Goal: Task Accomplishment & Management: Use online tool/utility

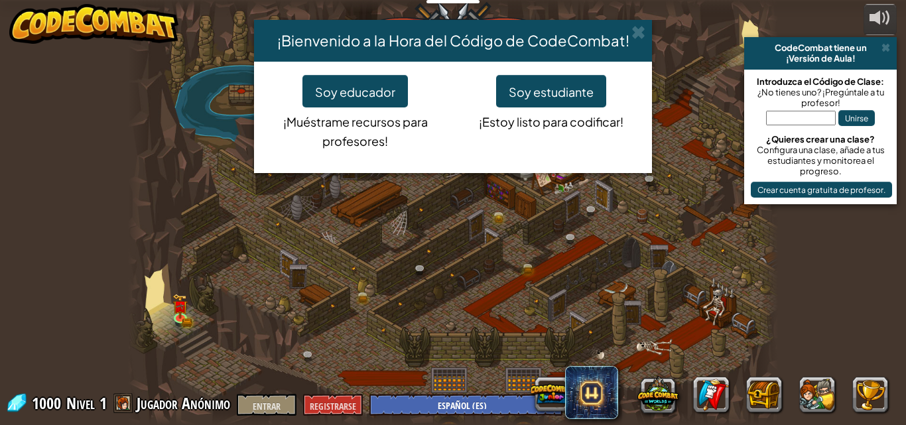
select select "es-ES"
click at [369, 96] on font "Soy educador" at bounding box center [355, 91] width 80 height 15
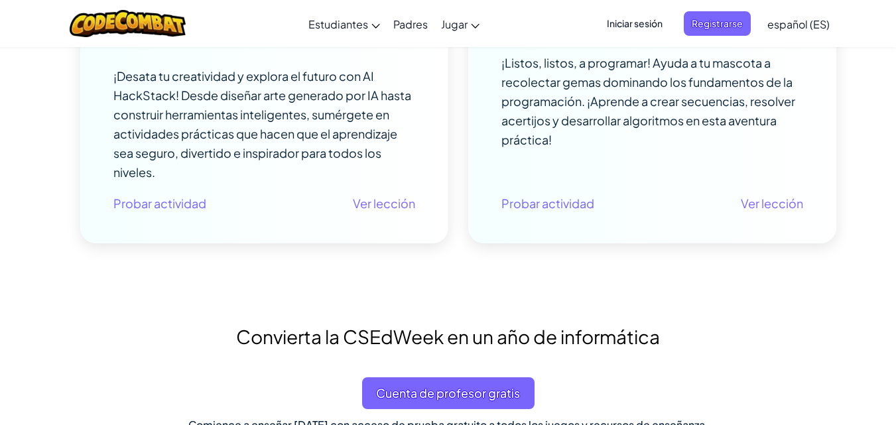
scroll to position [531, 0]
click at [154, 203] on font "Probar actividad" at bounding box center [159, 202] width 93 height 15
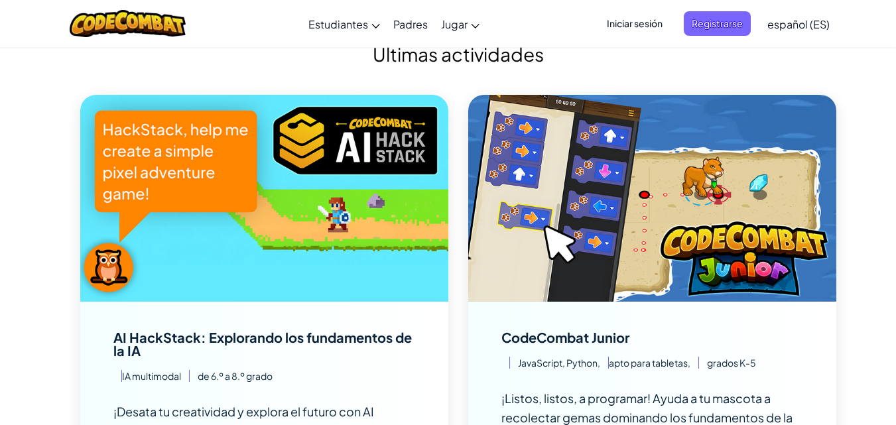
scroll to position [199, 0]
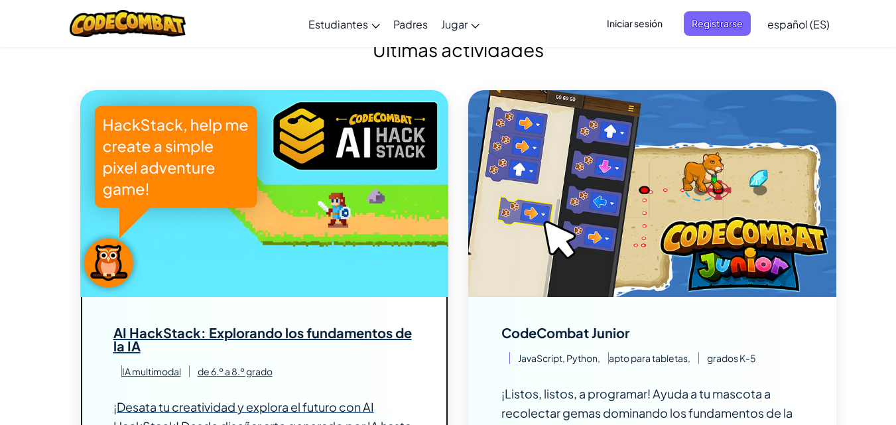
click at [233, 207] on img at bounding box center [264, 193] width 368 height 207
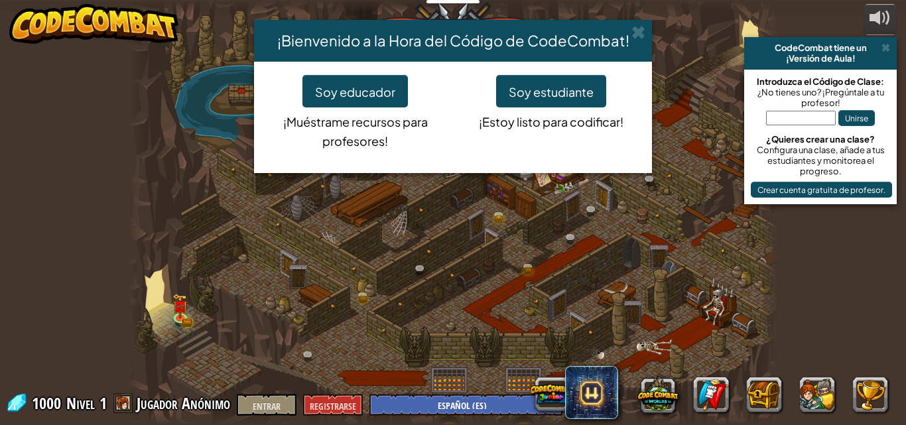
select select "es-ES"
click at [834, 190] on div "¡Bienvenido a la Hora del Código de CodeCombat! Soy educador ¡Muéstrame recurso…" at bounding box center [453, 212] width 906 height 425
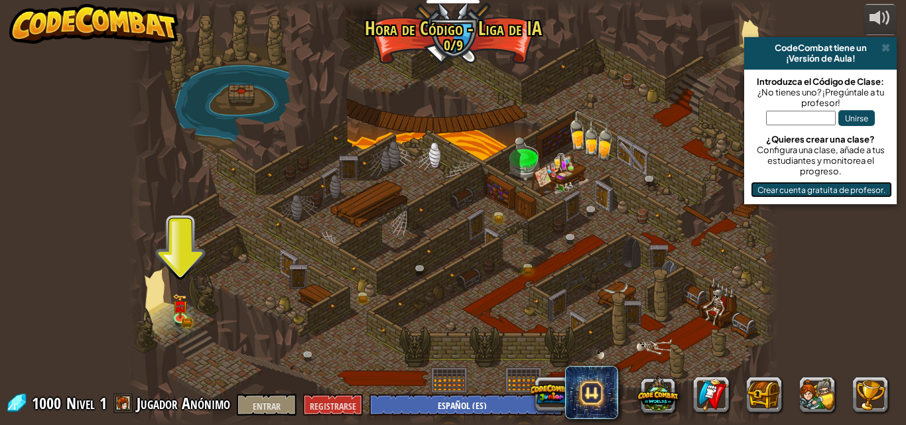
click at [834, 190] on font "Crear cuenta gratuita de profesor." at bounding box center [822, 190] width 128 height 10
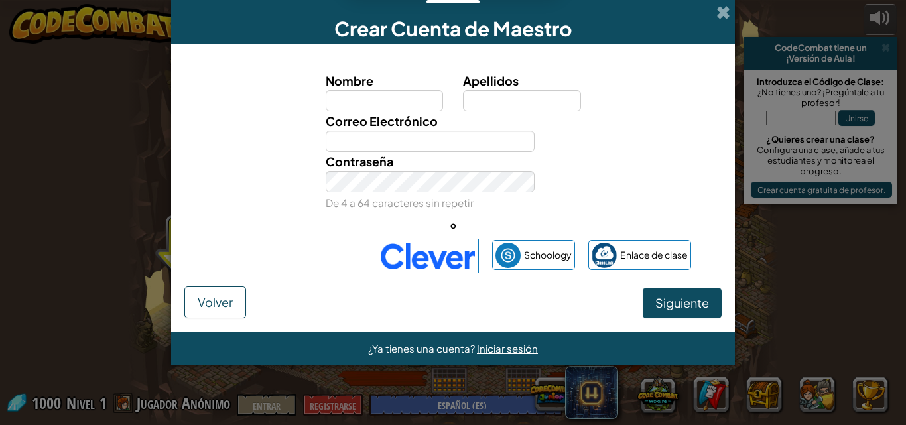
click at [413, 107] on input "Nombre" at bounding box center [385, 100] width 118 height 21
type input "belcy"
click at [519, 102] on input "Apellidos" at bounding box center [522, 100] width 118 height 21
type input "Moreno"
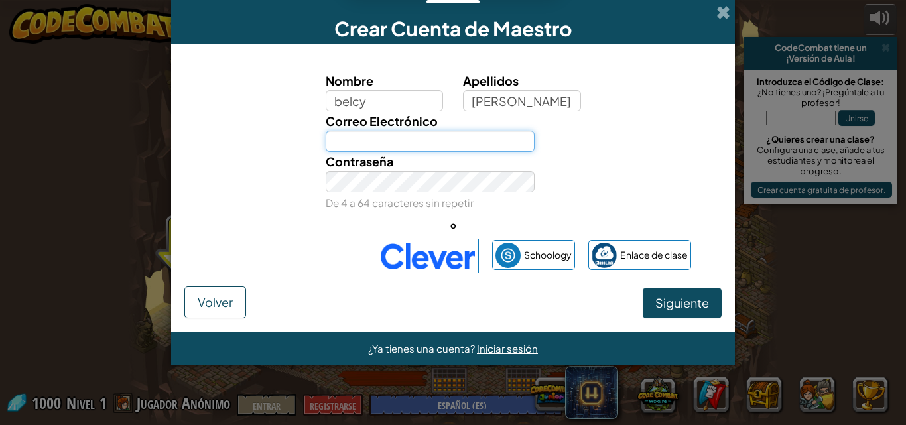
click at [407, 139] on input "Correo Electrónico" at bounding box center [431, 141] width 210 height 21
type input "abcmoreno3019@gmail.com"
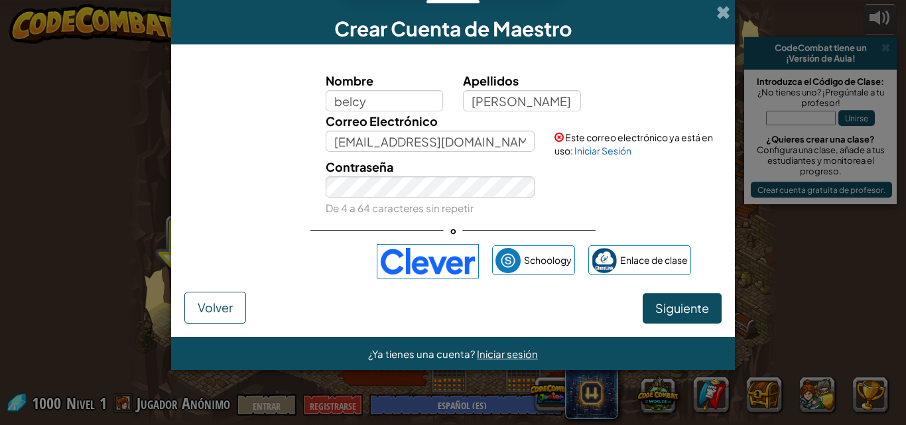
click at [719, 9] on span at bounding box center [724, 12] width 14 height 14
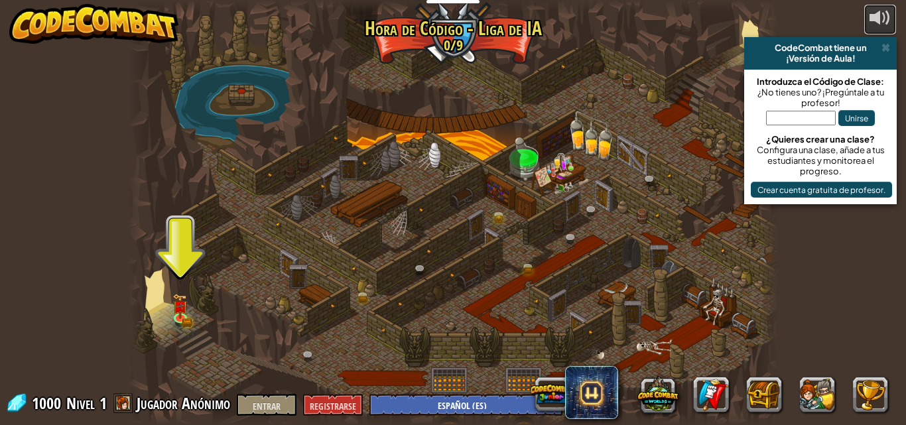
click at [881, 18] on div at bounding box center [880, 17] width 21 height 21
click at [634, 203] on div at bounding box center [453, 212] width 651 height 425
click at [756, 265] on div at bounding box center [453, 212] width 651 height 425
click at [810, 121] on input "text" at bounding box center [801, 118] width 70 height 15
paste input "JJFGJJ"
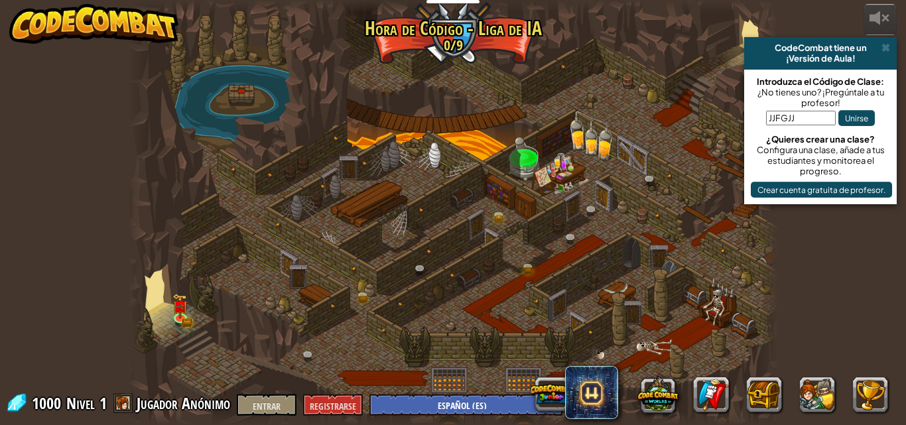
type input "JJFGJJ"
click at [861, 119] on font "Unirse" at bounding box center [856, 118] width 23 height 10
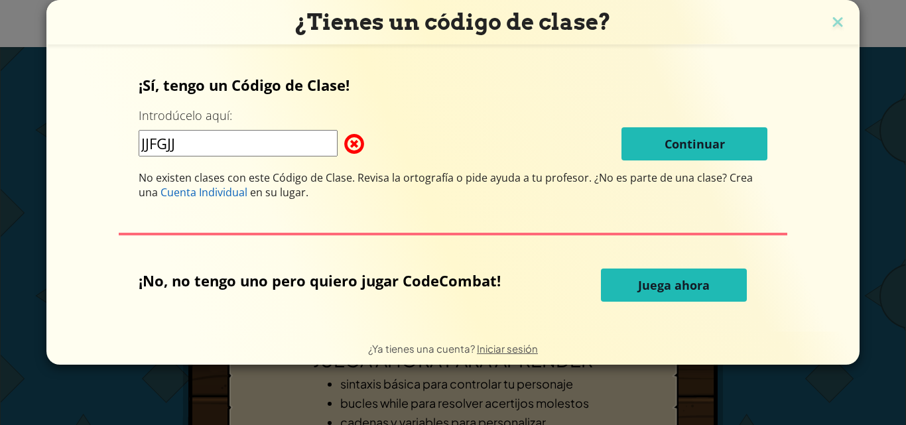
click at [220, 139] on input "JJFGJJ" at bounding box center [238, 143] width 199 height 27
click at [674, 279] on font "Juega ahora" at bounding box center [674, 285] width 72 height 16
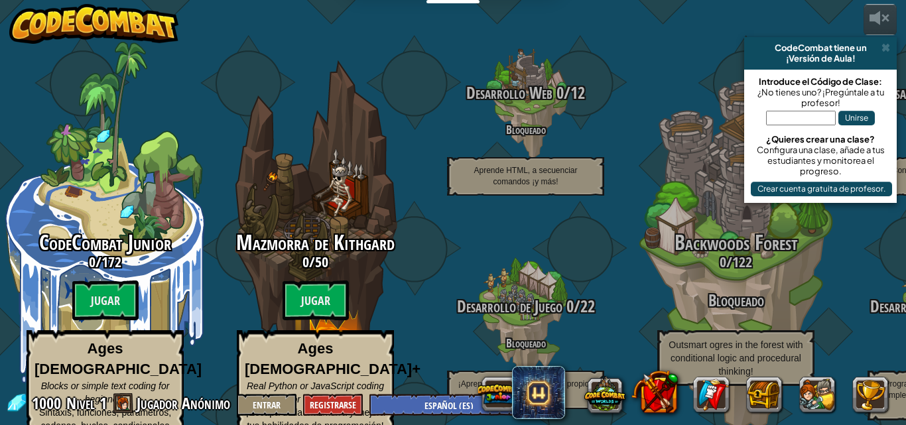
select select "es-ES"
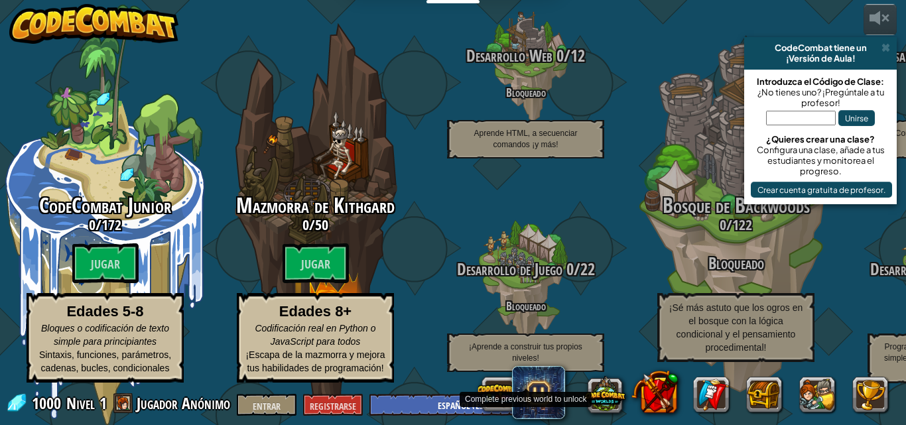
scroll to position [57, 0]
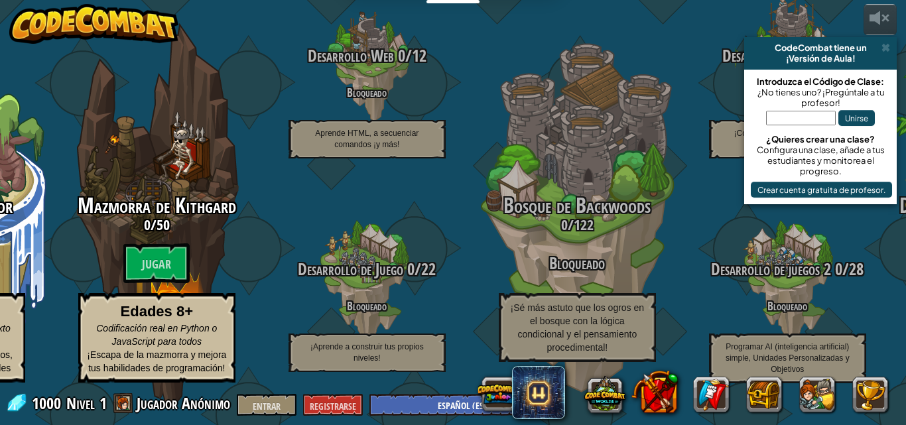
click at [886, 47] on span at bounding box center [886, 47] width 9 height 11
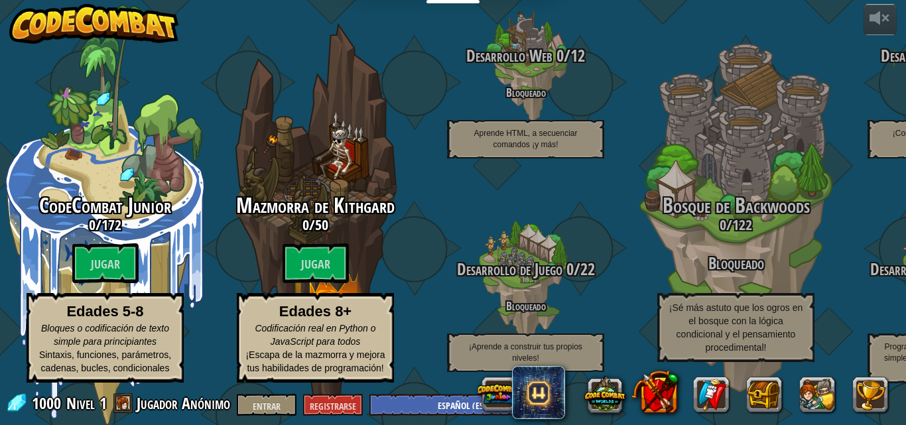
scroll to position [80, 0]
click at [102, 215] on font "/" at bounding box center [99, 225] width 6 height 20
select select "es-ES"
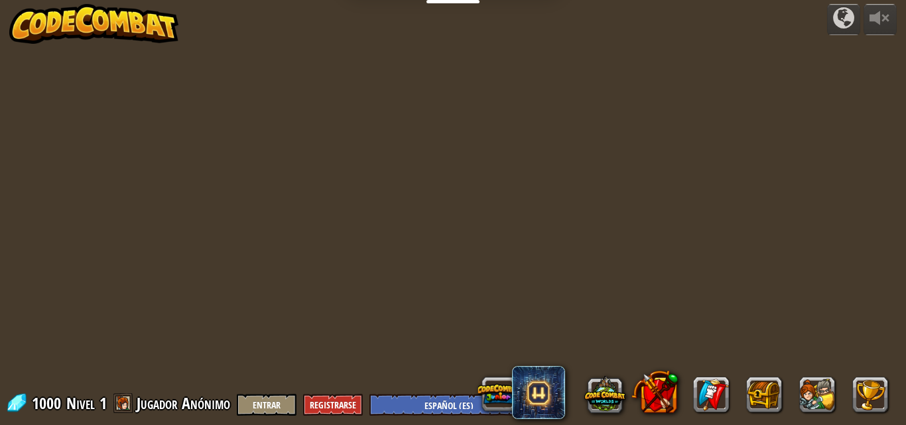
select select "es-ES"
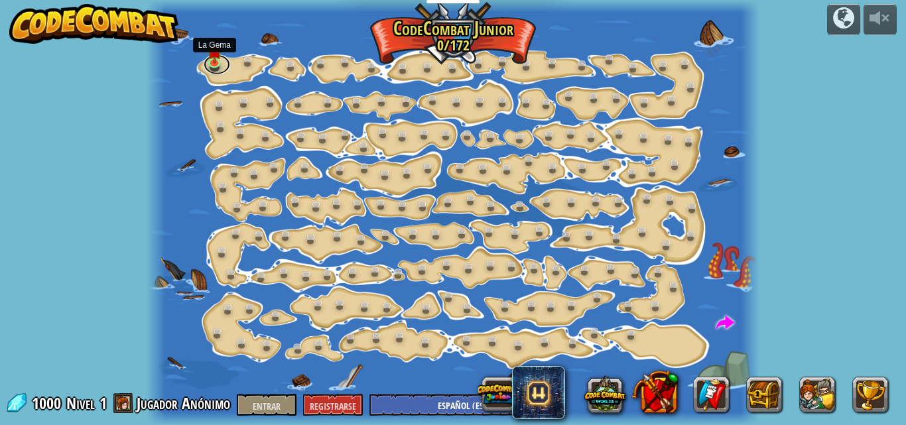
click at [215, 63] on link at bounding box center [217, 64] width 27 height 20
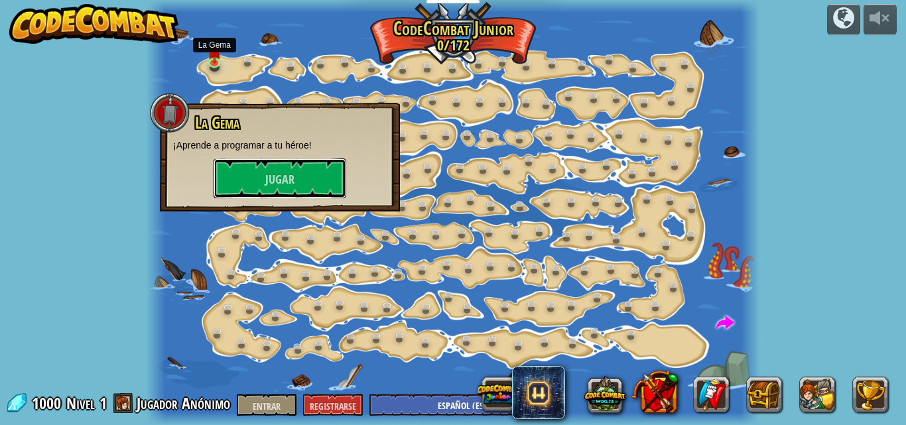
click at [266, 177] on font "Jugar" at bounding box center [279, 180] width 29 height 17
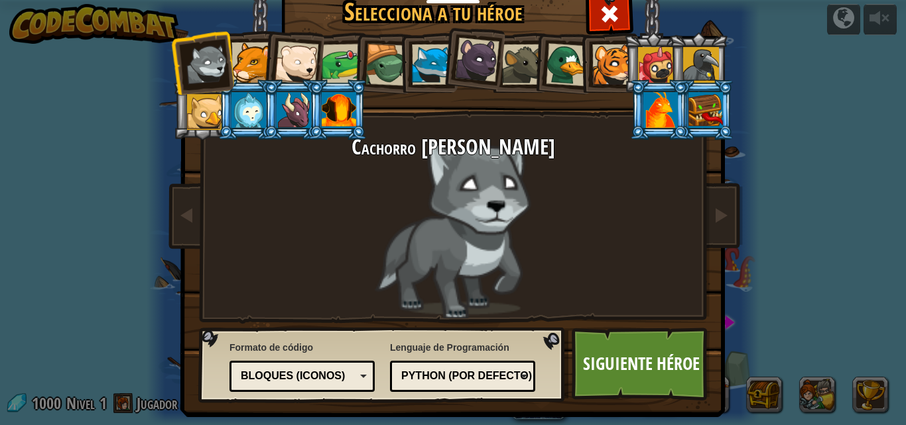
click at [417, 56] on div at bounding box center [432, 64] width 40 height 40
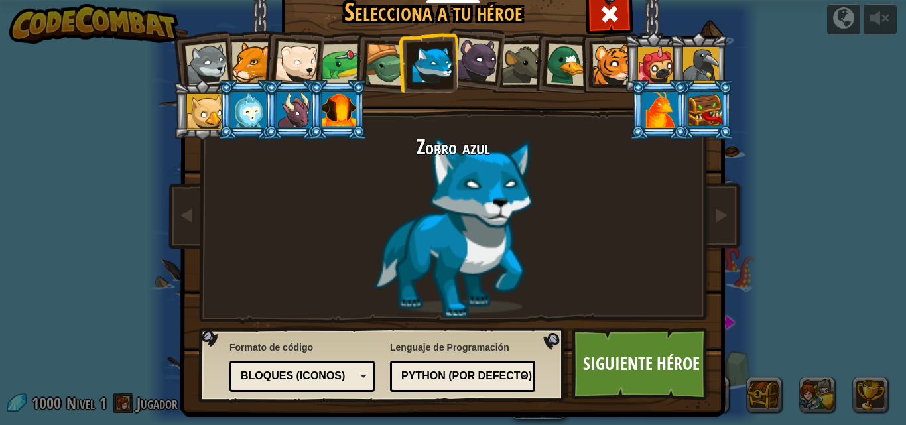
click at [643, 354] on font "Siguiente héroe" at bounding box center [641, 364] width 117 height 24
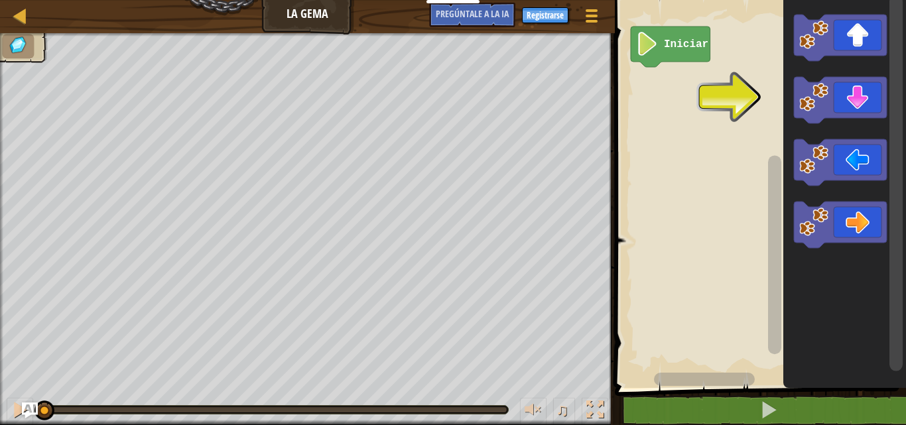
click at [674, 50] on text "Iniciar" at bounding box center [686, 44] width 44 height 12
click at [744, 88] on rect "Espacio de trabajo de Blockly" at bounding box center [758, 190] width 295 height 395
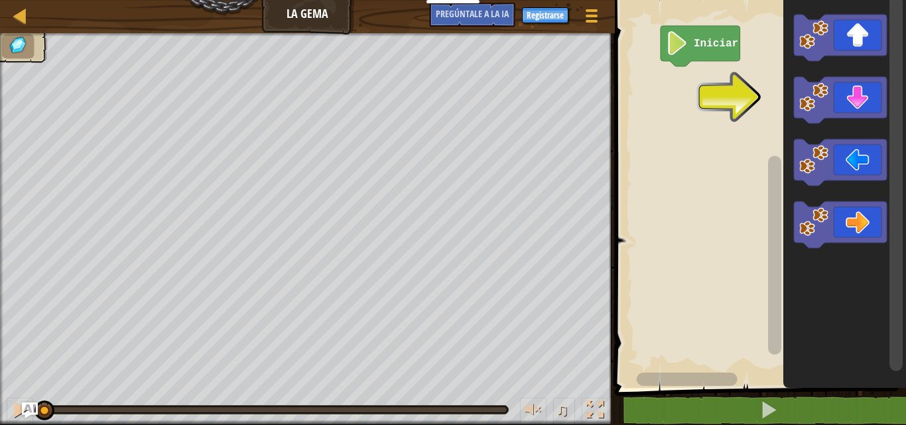
click at [775, 96] on div "Iniciar" at bounding box center [758, 190] width 295 height 395
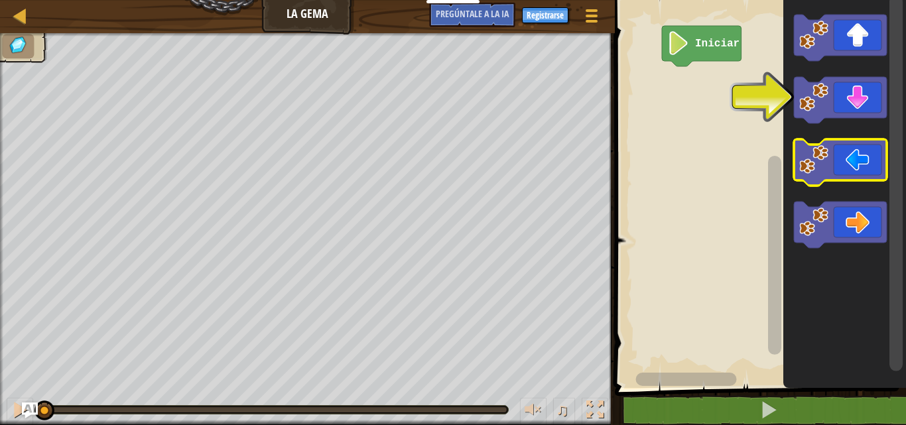
click at [842, 147] on g "Espacio de trabajo de Blockly" at bounding box center [840, 132] width 93 height 234
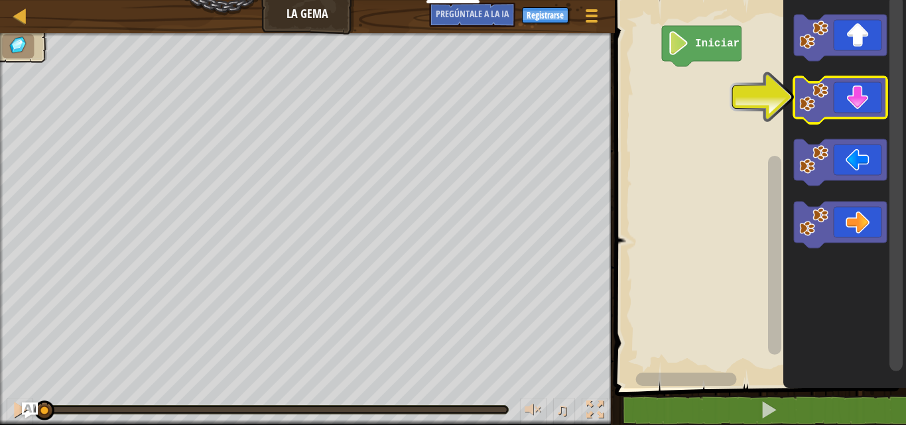
click at [817, 103] on image "Espacio de trabajo de Blockly" at bounding box center [813, 97] width 29 height 29
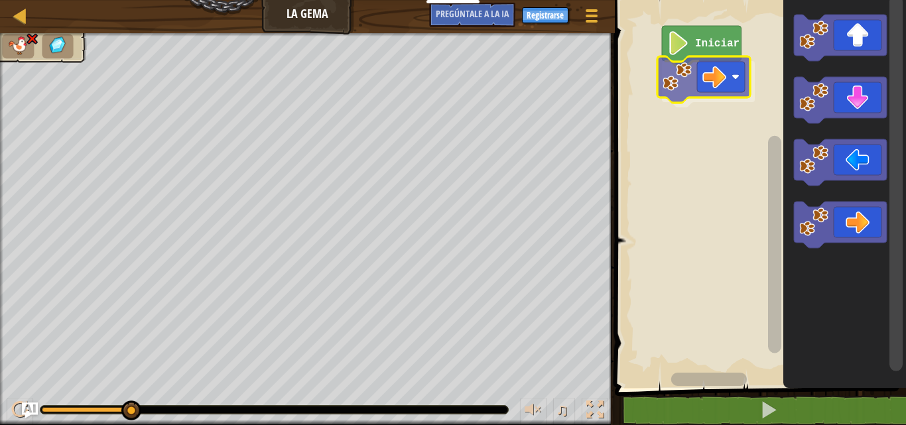
click at [712, 87] on div "Iniciar" at bounding box center [758, 190] width 295 height 395
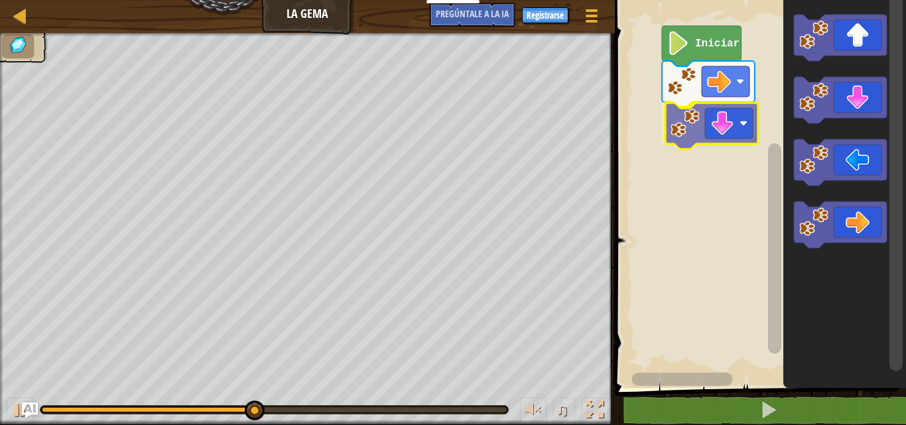
click at [726, 125] on div "Iniciar" at bounding box center [758, 190] width 295 height 395
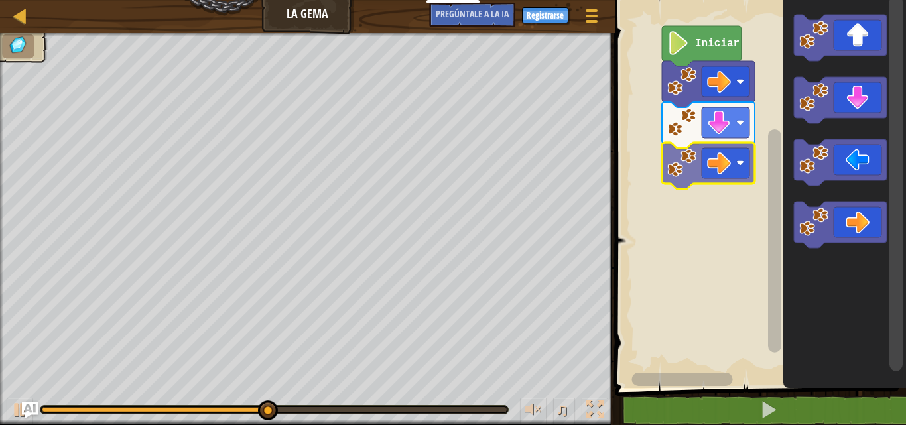
click at [729, 165] on div "Iniciar" at bounding box center [758, 190] width 295 height 395
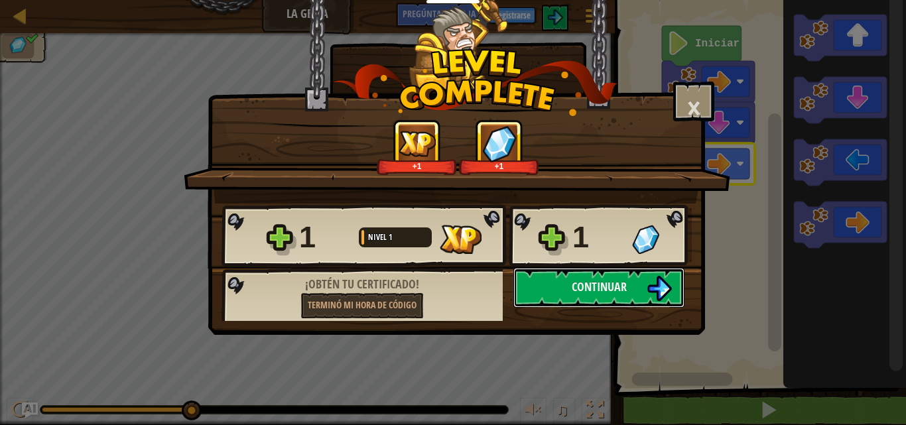
click at [604, 287] on font "Continuar" at bounding box center [599, 287] width 55 height 17
